Goal: Register for event/course

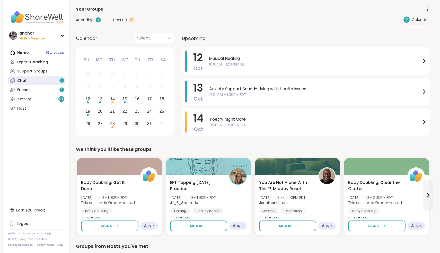
click at [61, 84] on link "Chat 1" at bounding box center [36, 80] width 57 height 9
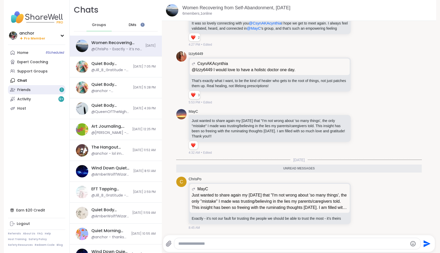
click at [35, 90] on link "Friends 1" at bounding box center [36, 89] width 57 height 9
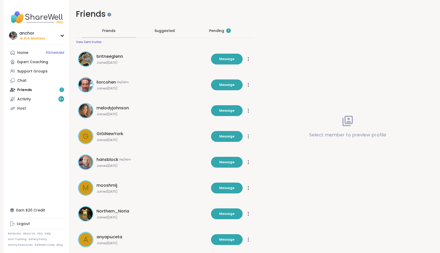
click at [215, 32] on div "Pending 1" at bounding box center [220, 30] width 22 height 5
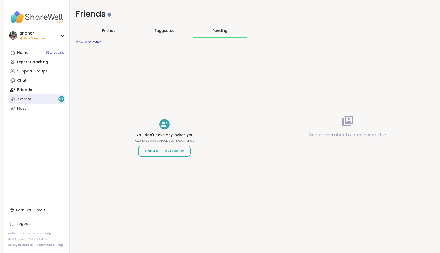
click at [25, 99] on div "Activity 9 +" at bounding box center [24, 99] width 14 height 5
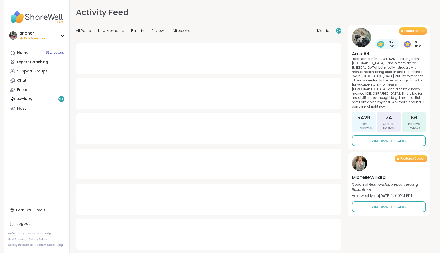
type textarea "*"
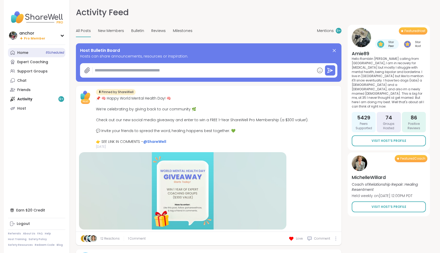
click at [26, 53] on div "Home 8 Scheduled" at bounding box center [22, 52] width 11 height 5
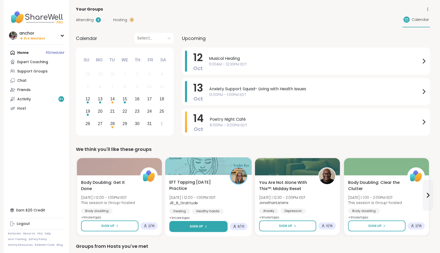
click at [214, 226] on button "Sign Up" at bounding box center [198, 226] width 58 height 11
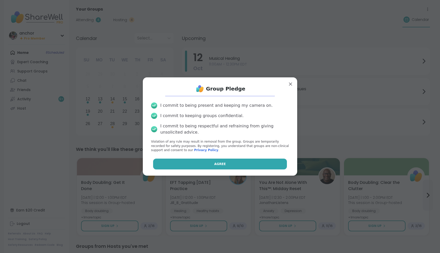
click at [209, 168] on button "Agree" at bounding box center [220, 163] width 134 height 11
